Goal: Information Seeking & Learning: Learn about a topic

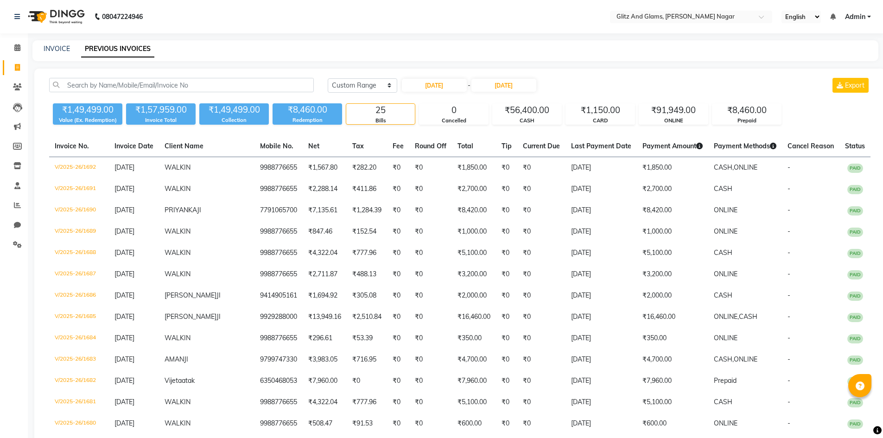
select select "range"
click at [17, 203] on icon at bounding box center [17, 205] width 7 height 7
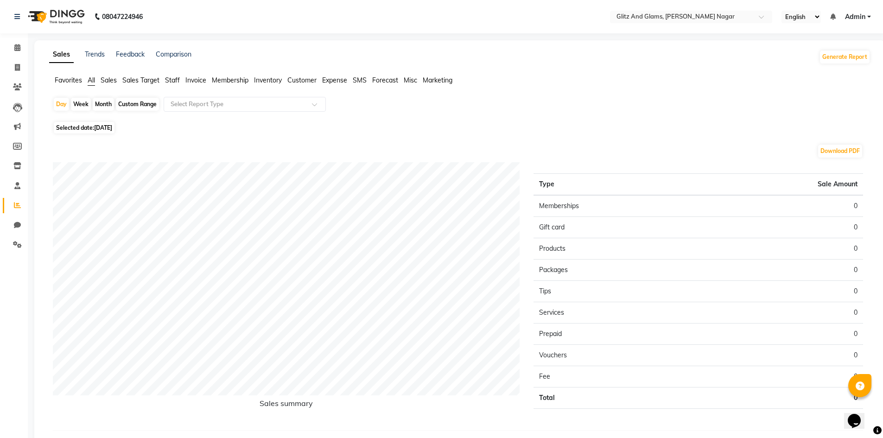
click at [177, 79] on span "Staff" at bounding box center [172, 80] width 15 height 8
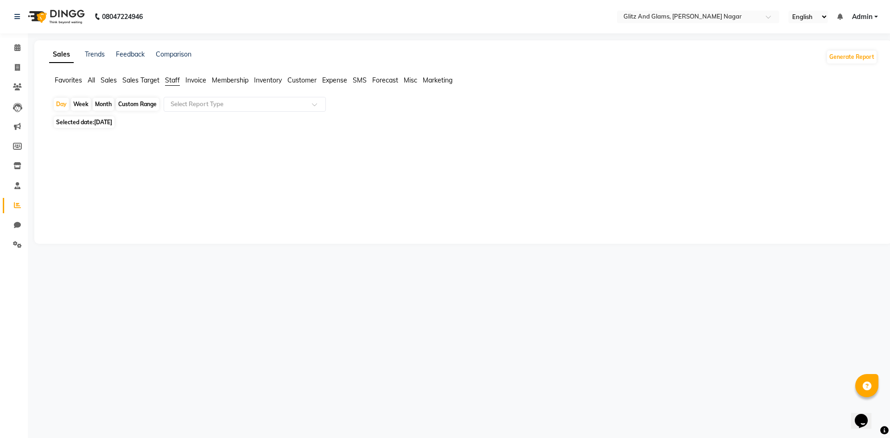
click at [144, 106] on div "Custom Range" at bounding box center [137, 104] width 43 height 13
select select "9"
select select "2025"
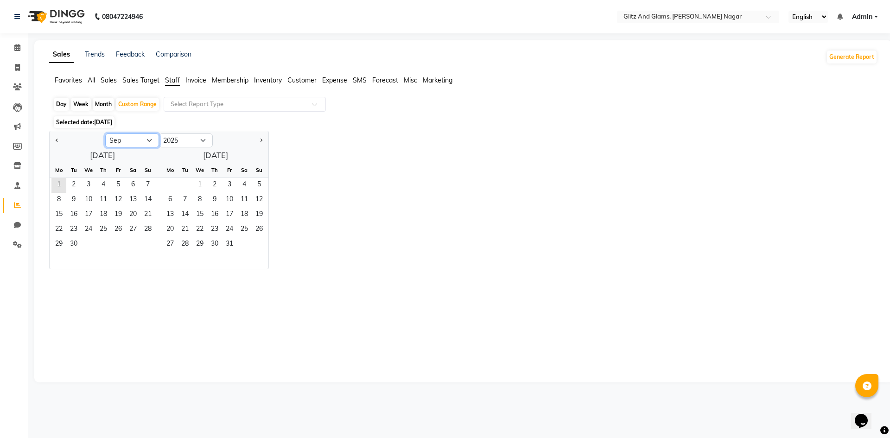
click at [125, 141] on select "Jan Feb Mar Apr May Jun [DATE] Aug Sep Oct Nov Dec" at bounding box center [132, 140] width 54 height 14
select select "8"
click at [105, 133] on select "Jan Feb Mar Apr May Jun [DATE] Aug Sep Oct Nov Dec" at bounding box center [132, 140] width 54 height 14
click at [123, 185] on span "1" at bounding box center [118, 185] width 15 height 15
click at [151, 246] on span "31" at bounding box center [147, 244] width 15 height 15
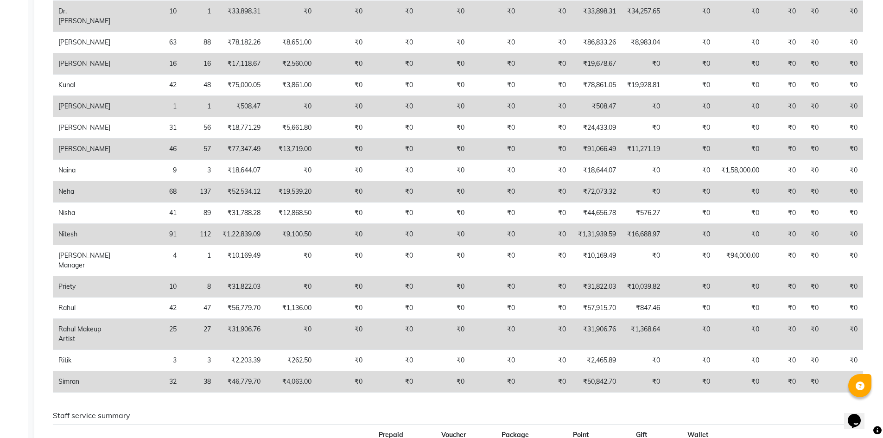
scroll to position [417, 0]
